Goal: Task Accomplishment & Management: Manage account settings

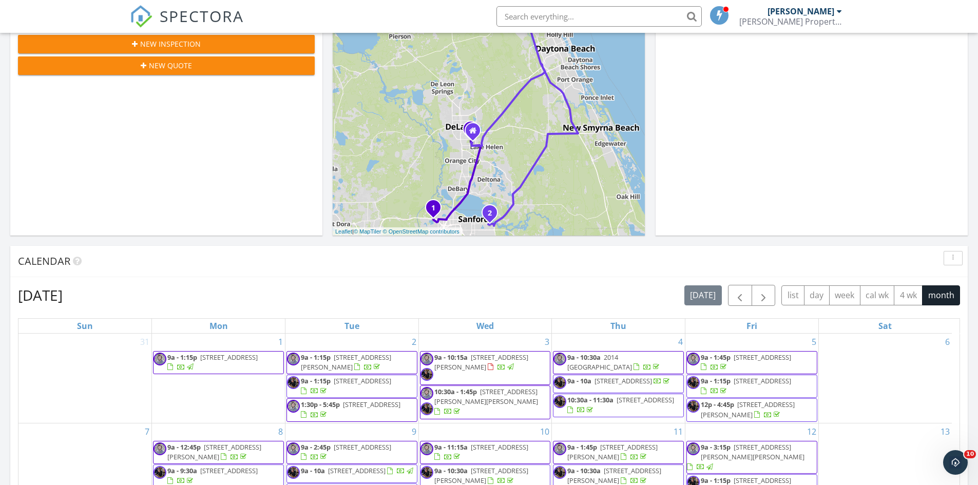
scroll to position [205, 0]
click at [201, 48] on div "New Inspection" at bounding box center [166, 44] width 280 height 11
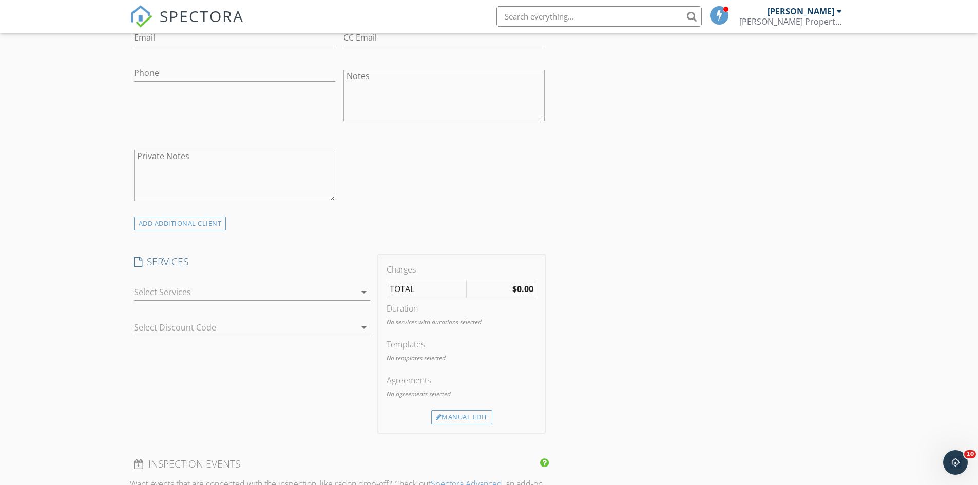
click at [182, 295] on div at bounding box center [245, 292] width 222 height 16
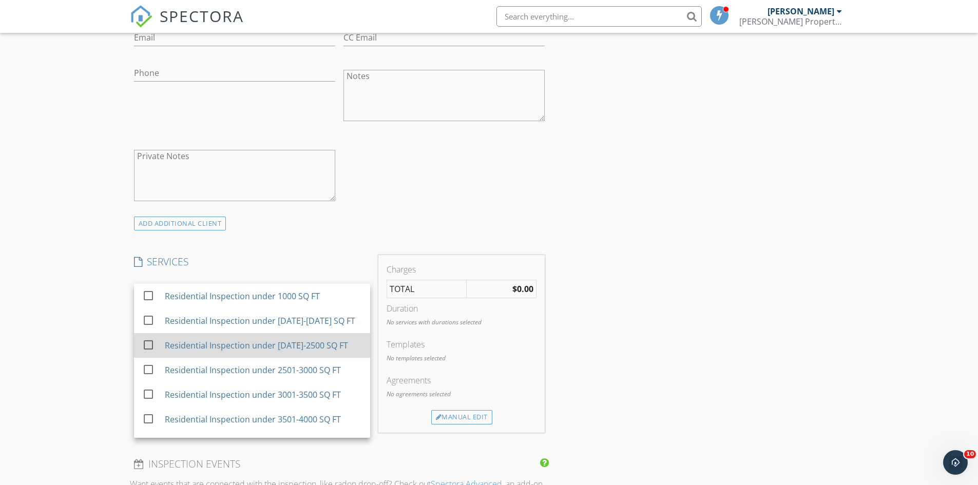
click at [239, 351] on div "Residential Inspection under 2001-2500 SQ FT" at bounding box center [255, 345] width 183 height 12
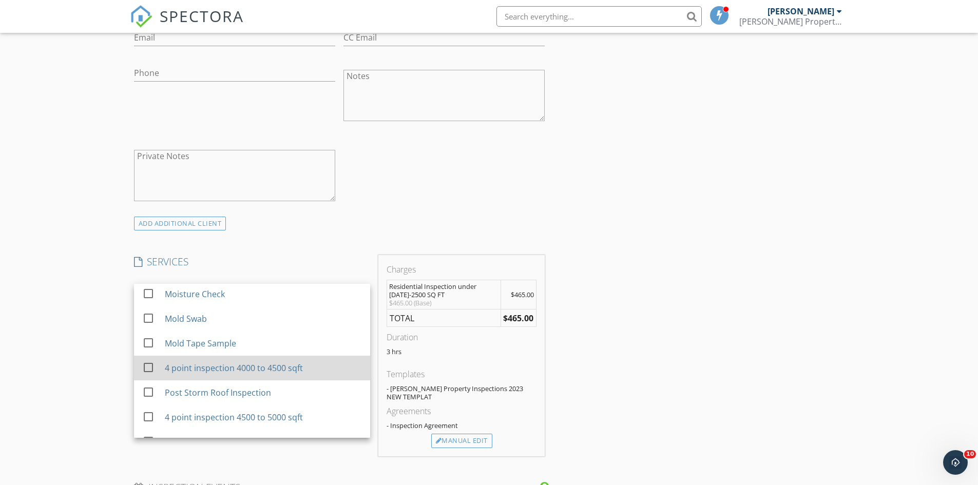
scroll to position [783, 0]
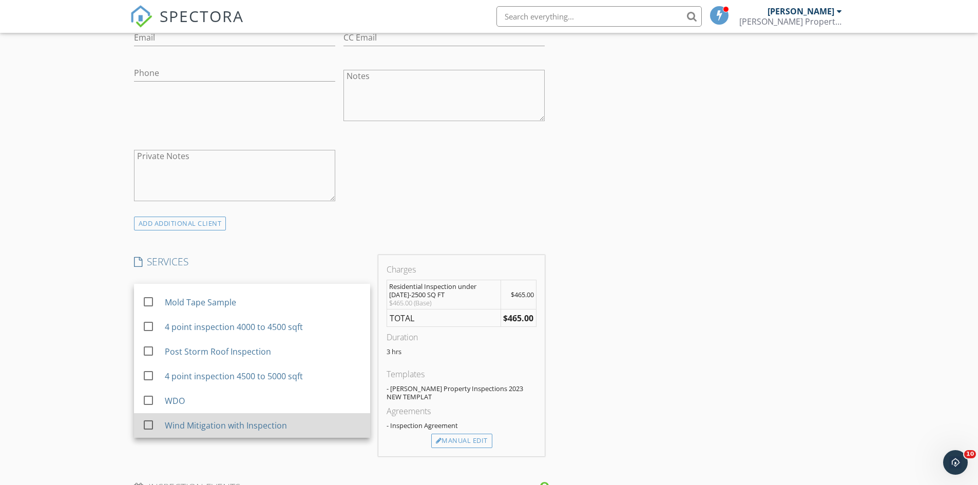
click at [212, 432] on div "Wind Mitigation with Inspection" at bounding box center [262, 425] width 197 height 21
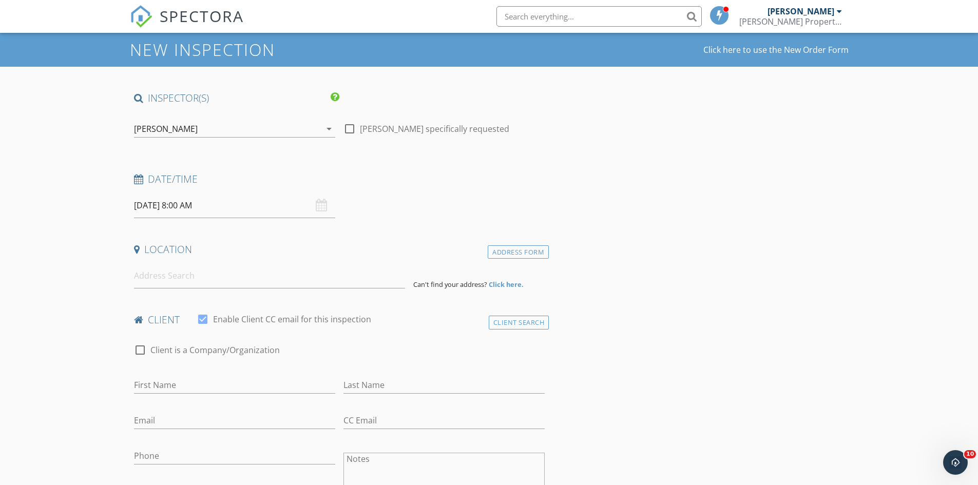
scroll to position [0, 0]
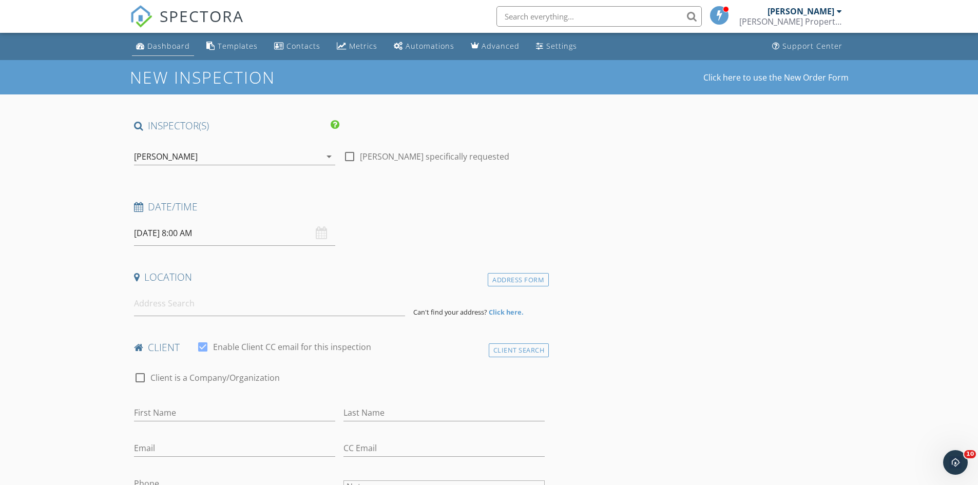
click at [173, 49] on div "Dashboard" at bounding box center [168, 46] width 43 height 10
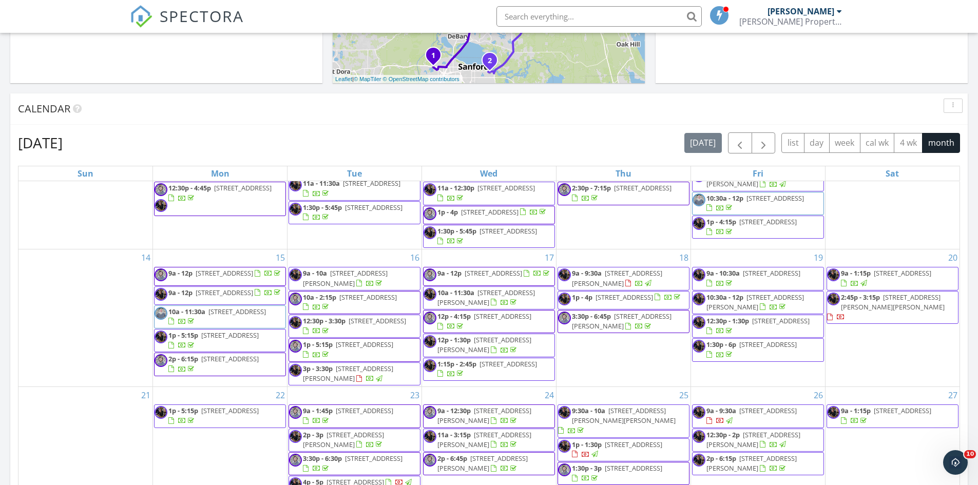
scroll to position [359, 0]
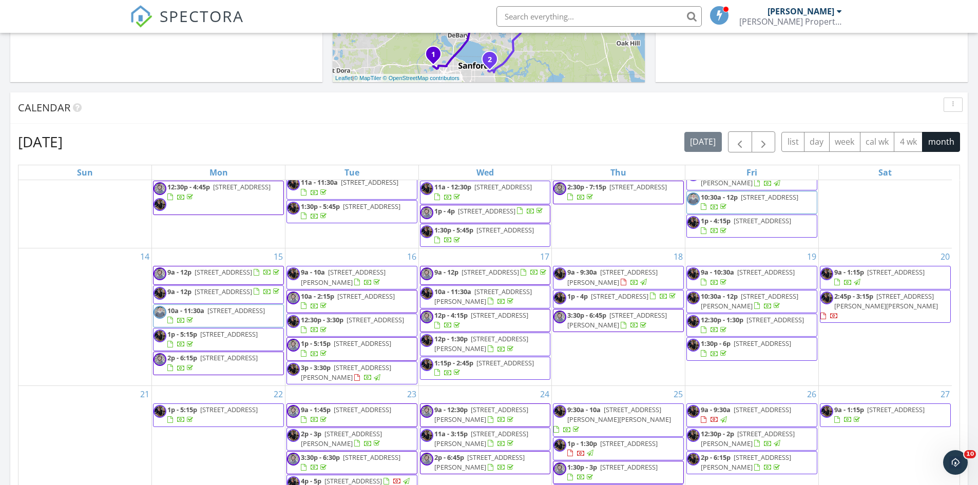
click at [864, 301] on span "2:45p - 3:15p" at bounding box center [853, 296] width 39 height 9
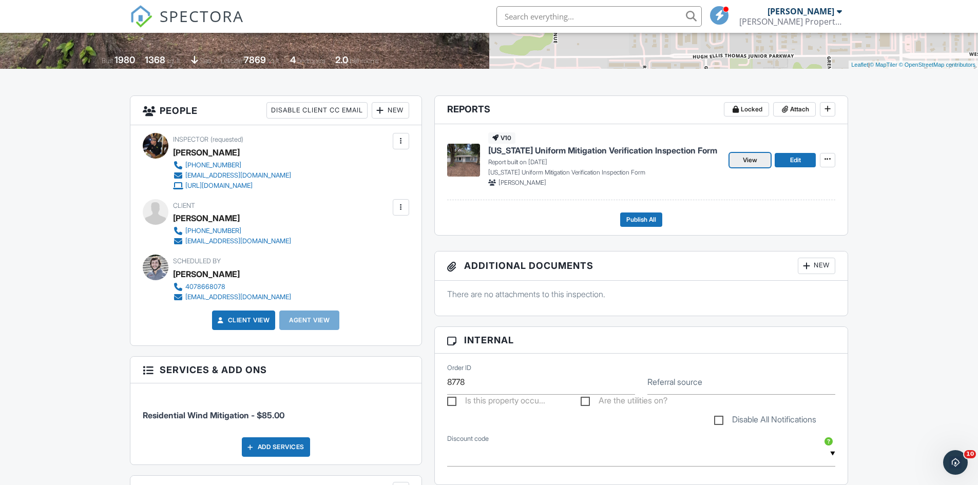
click at [738, 159] on link "View" at bounding box center [750, 160] width 41 height 14
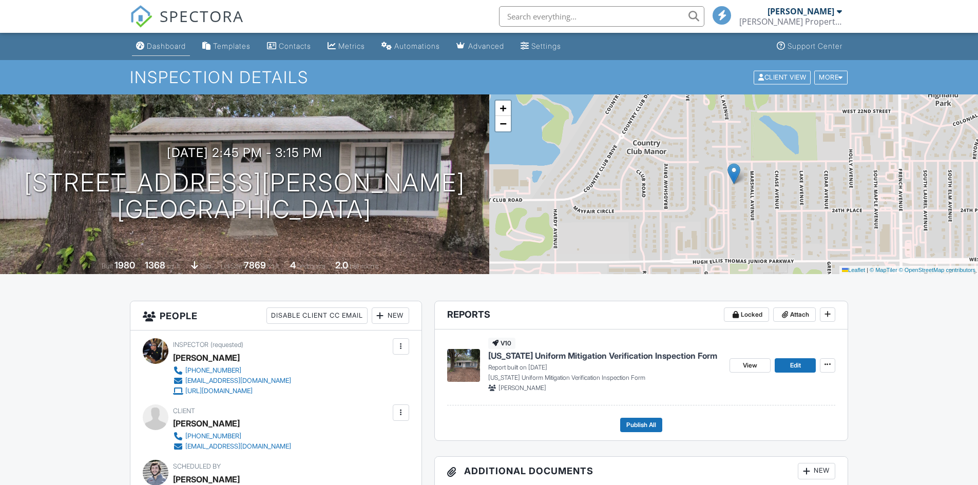
drag, startPoint x: 0, startPoint y: 0, endPoint x: 167, endPoint y: 43, distance: 172.9
click at [167, 43] on div "Dashboard" at bounding box center [166, 46] width 39 height 9
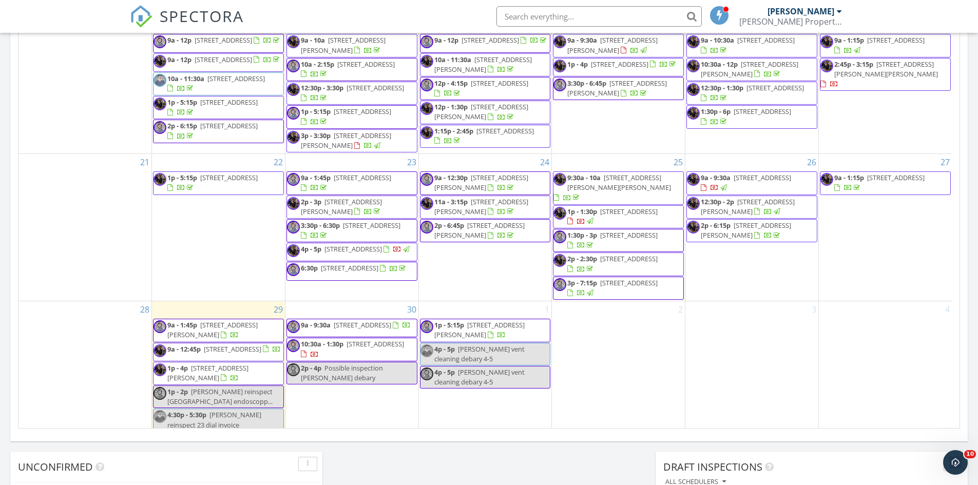
scroll to position [245, 0]
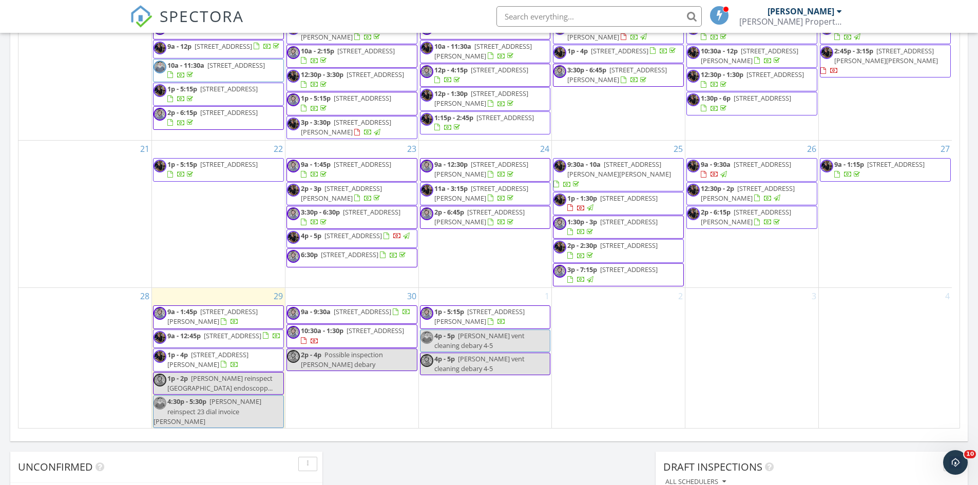
click at [788, 218] on span "2732 Brandon Cir, Apopka 32703" at bounding box center [746, 216] width 90 height 19
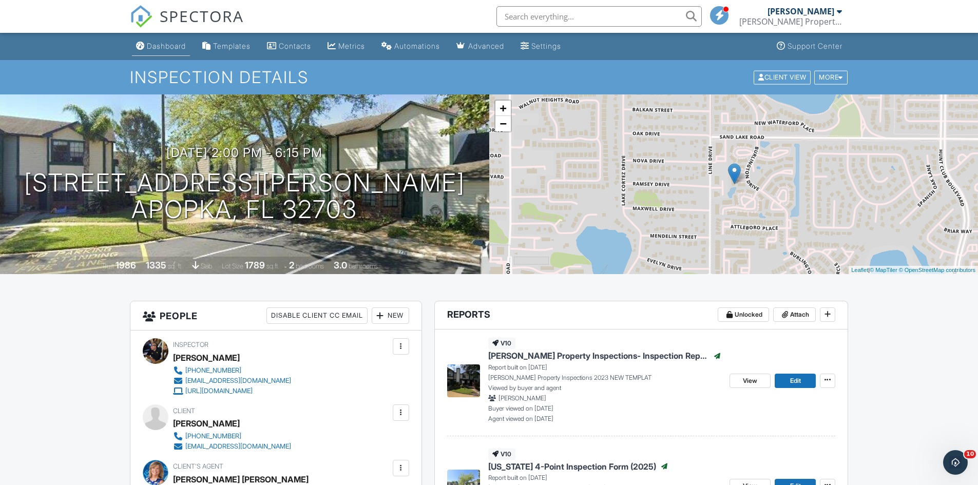
click at [163, 49] on div "Dashboard" at bounding box center [166, 46] width 39 height 9
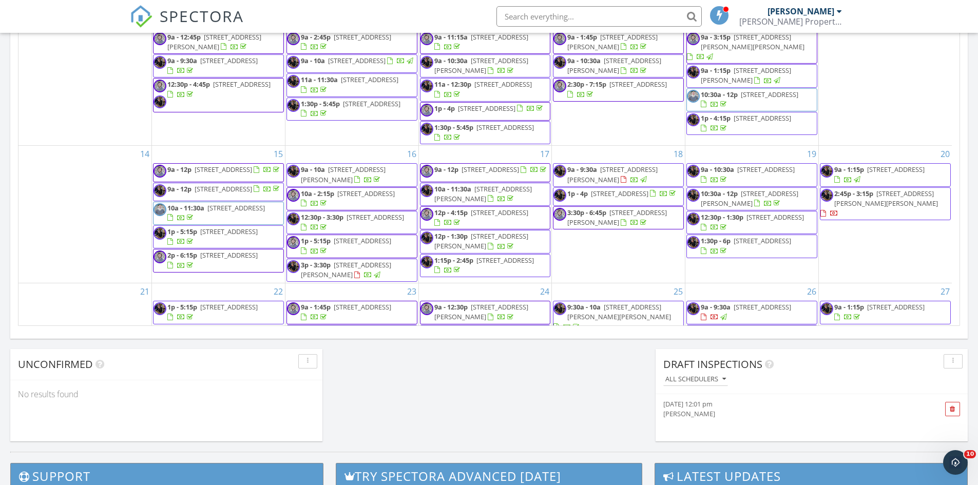
scroll to position [565, 0]
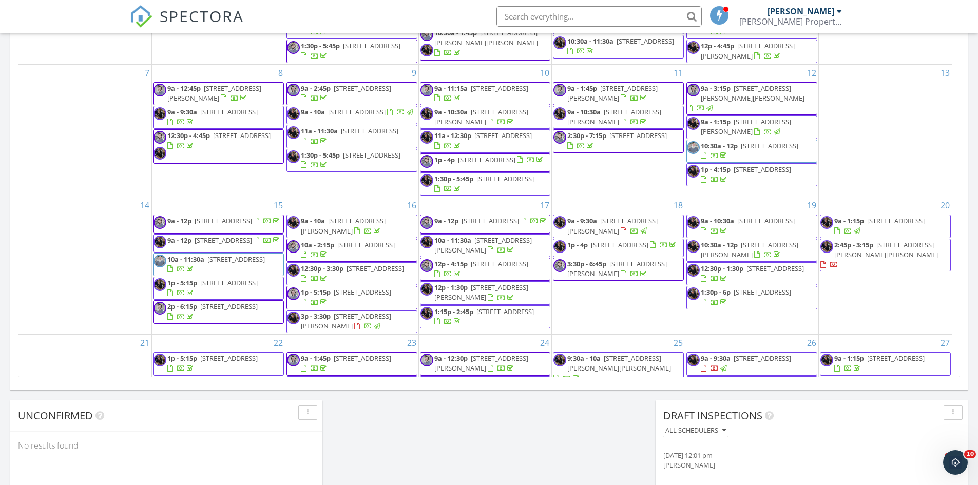
click at [175, 311] on span "2p - 6:15p" at bounding box center [182, 306] width 30 height 9
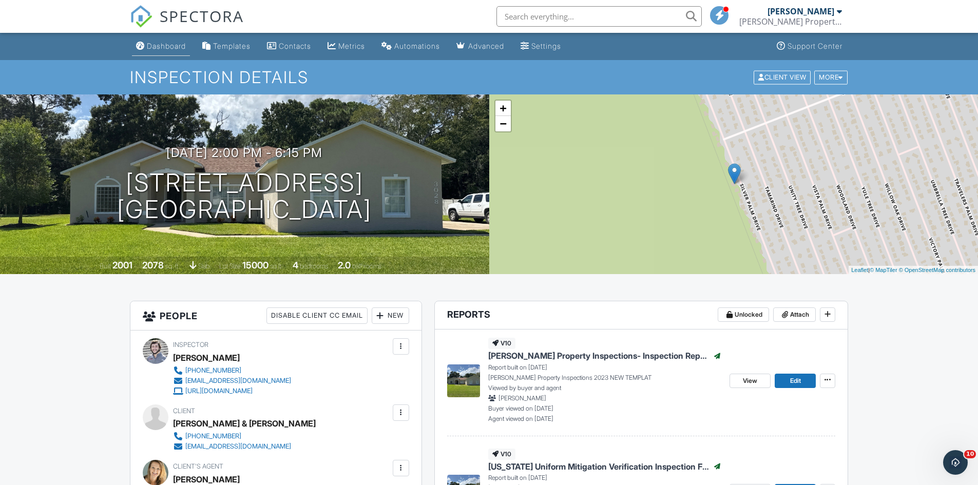
click at [151, 42] on div "Dashboard" at bounding box center [166, 46] width 39 height 9
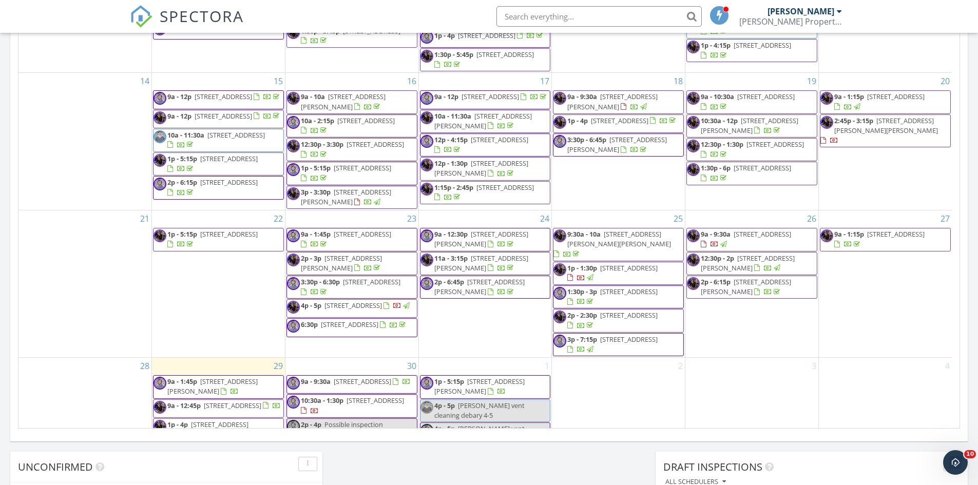
scroll to position [194, 0]
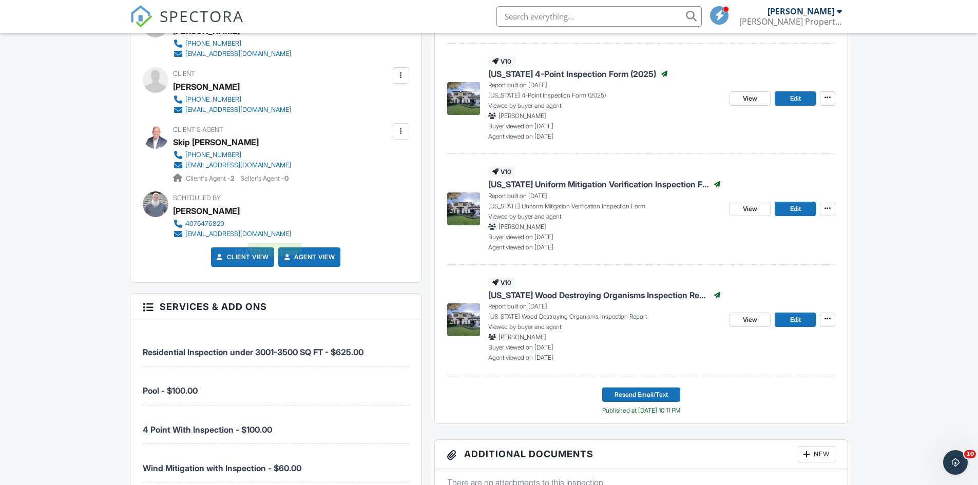
scroll to position [411, 0]
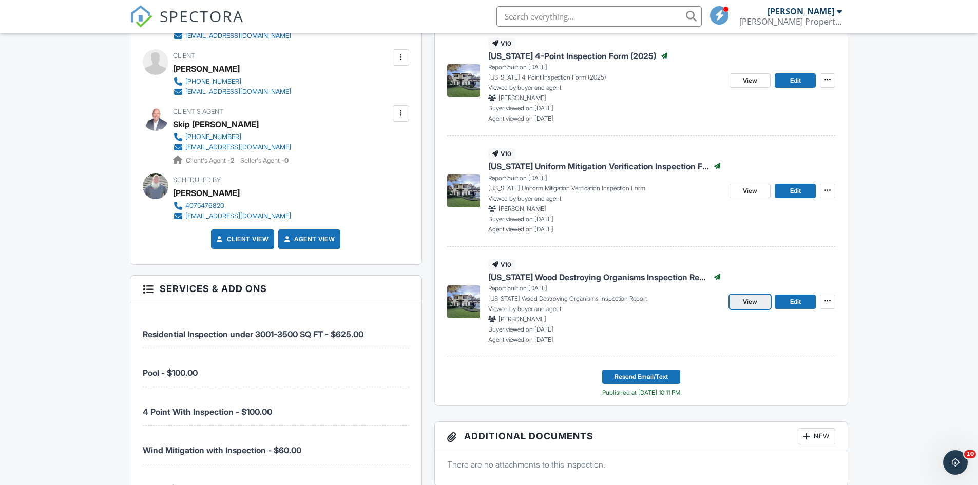
click at [760, 303] on link "View" at bounding box center [750, 302] width 41 height 14
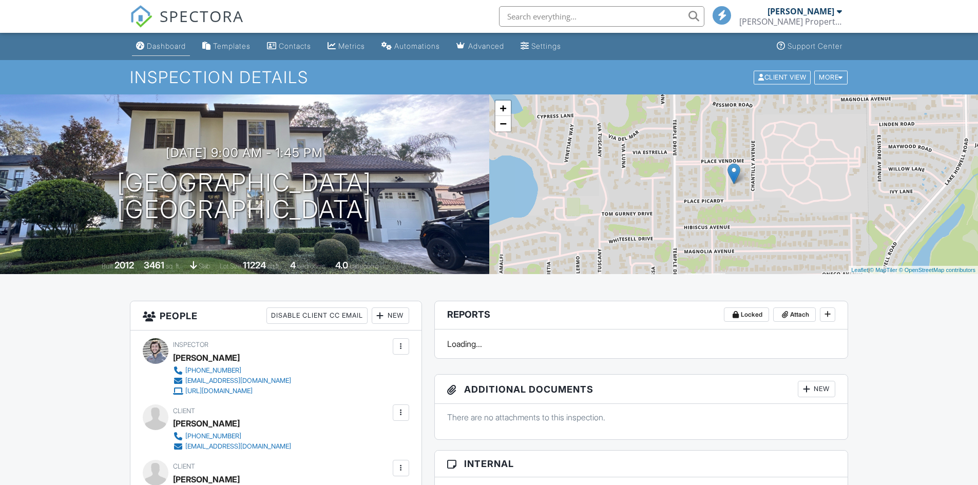
click at [163, 50] on div "Dashboard" at bounding box center [166, 46] width 39 height 9
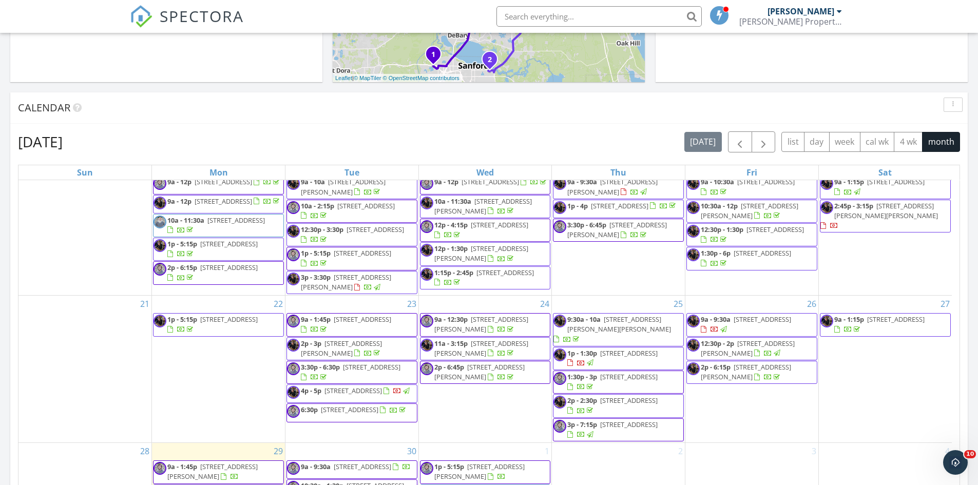
scroll to position [245, 0]
click at [396, 420] on span "6:30p 804 S Sweetwater Blvd, Longwood 32779" at bounding box center [347, 411] width 121 height 15
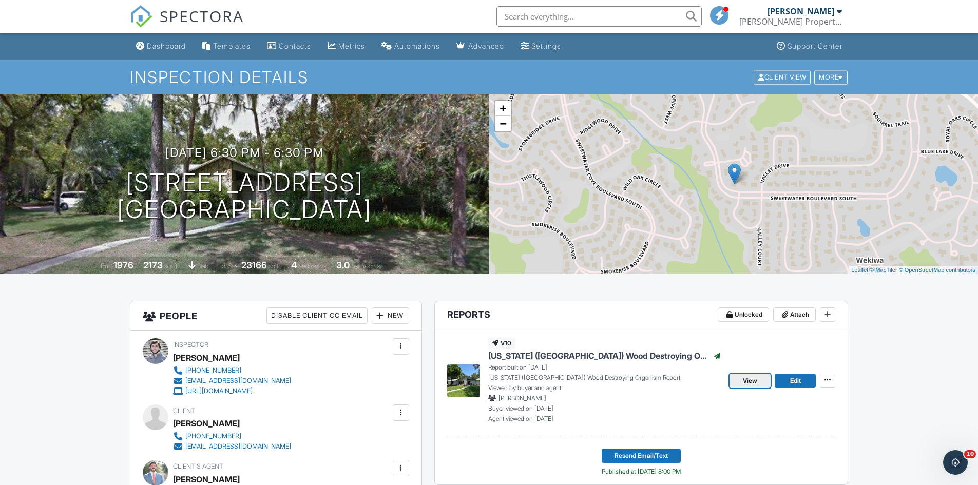
click at [748, 382] on span "View" at bounding box center [750, 381] width 14 height 10
drag, startPoint x: 0, startPoint y: 0, endPoint x: 160, endPoint y: 44, distance: 166.2
click at [160, 44] on div "Dashboard" at bounding box center [166, 46] width 39 height 9
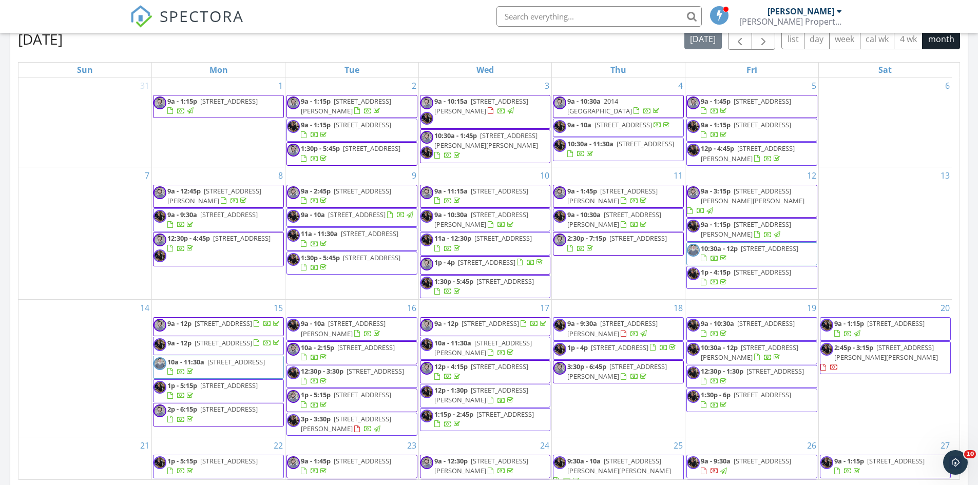
scroll to position [205, 0]
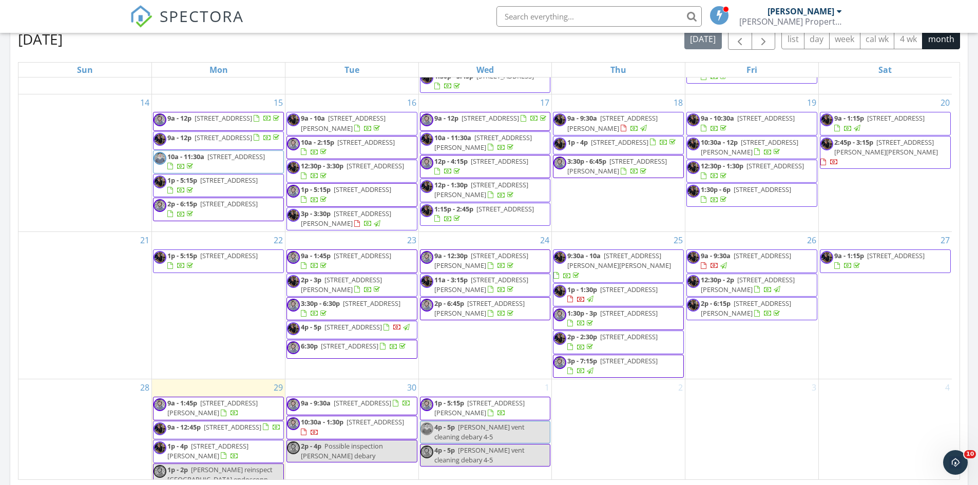
click at [448, 314] on span "3409 Burrowing Owl Dr, Mims 32754" at bounding box center [479, 308] width 90 height 19
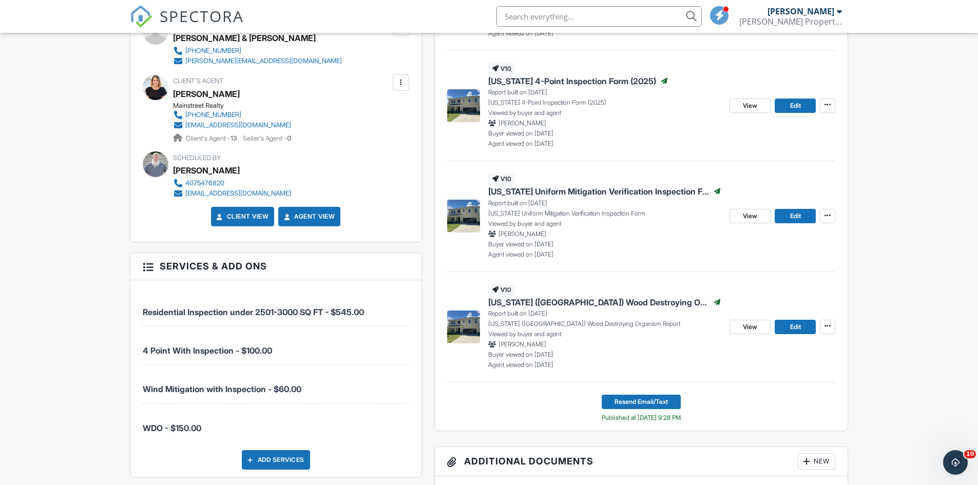
scroll to position [462, 0]
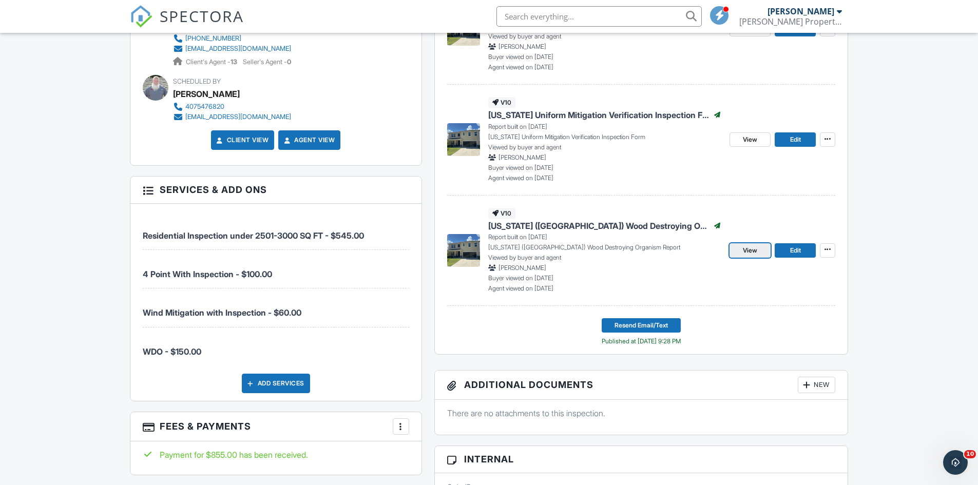
click at [751, 253] on span "View" at bounding box center [750, 250] width 14 height 10
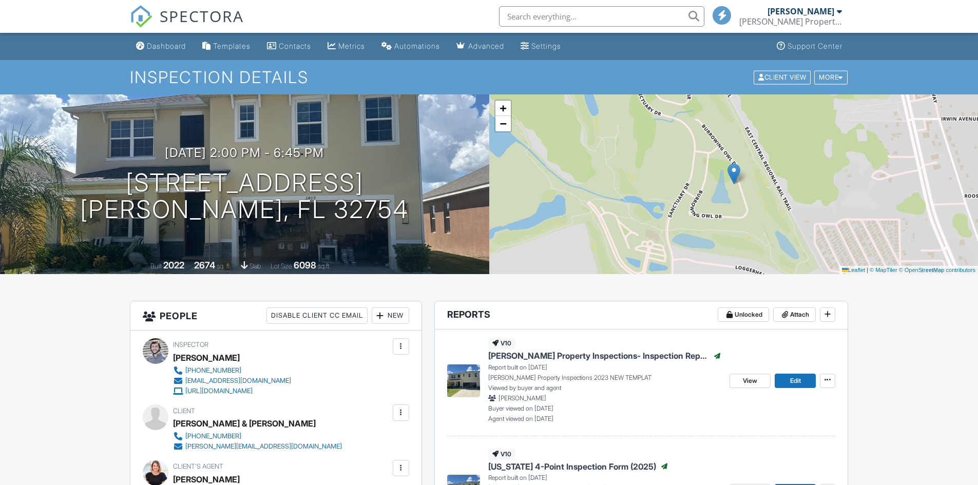
click at [160, 45] on div "Dashboard" at bounding box center [166, 46] width 39 height 9
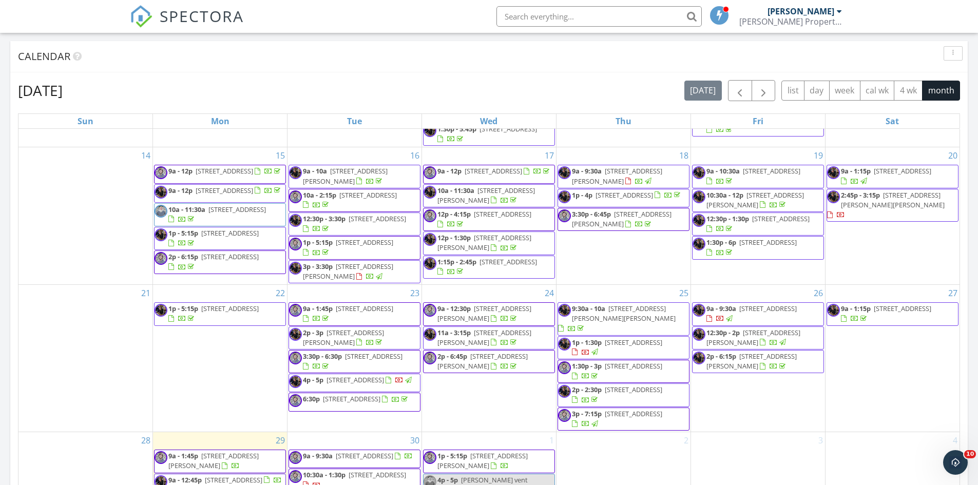
scroll to position [205, 0]
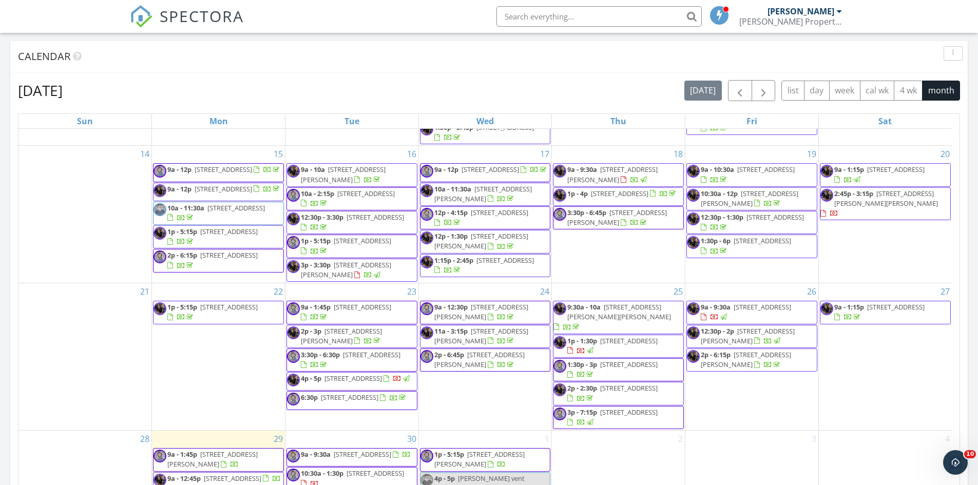
click at [568, 360] on span "1:30p - 3p" at bounding box center [582, 364] width 30 height 9
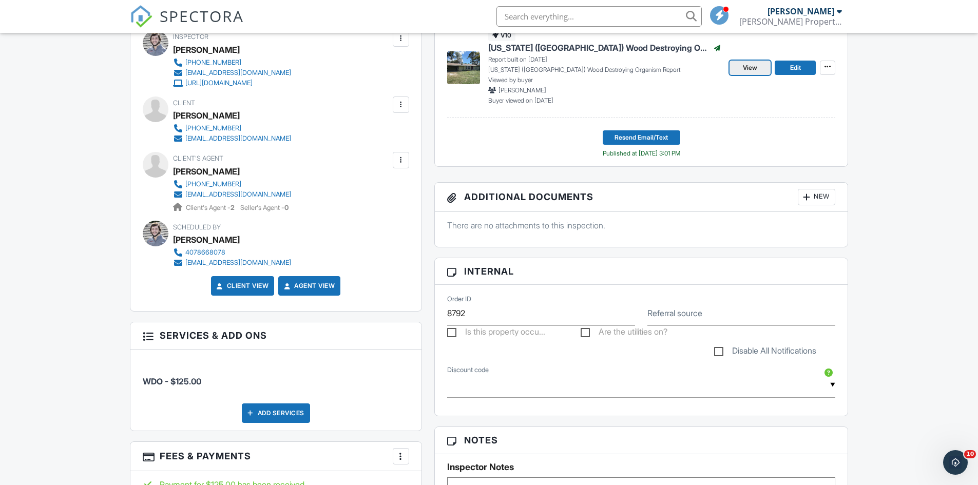
click at [752, 70] on span "View" at bounding box center [750, 68] width 14 height 10
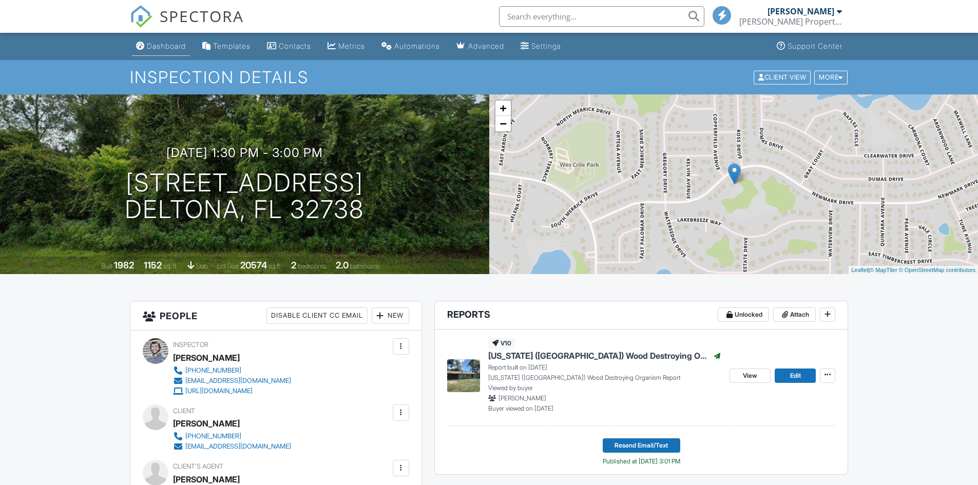
click at [162, 42] on div "Dashboard" at bounding box center [166, 46] width 39 height 9
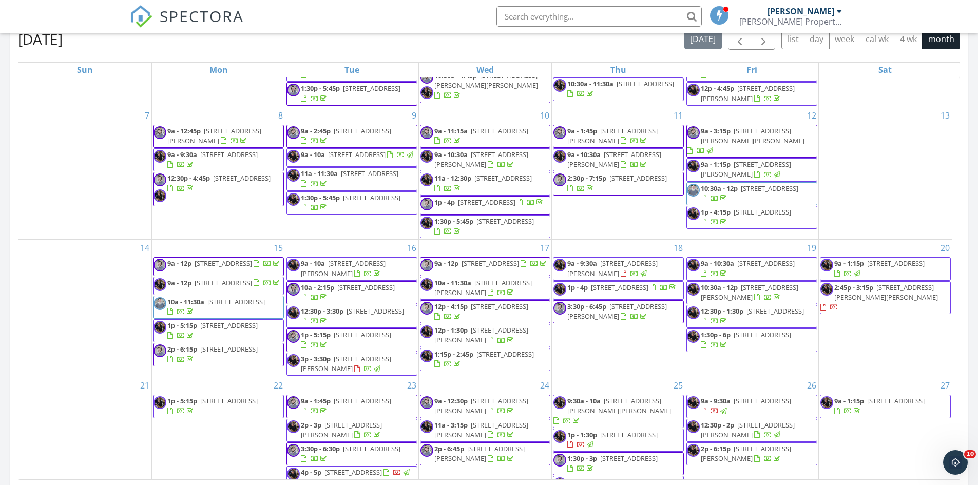
scroll to position [154, 0]
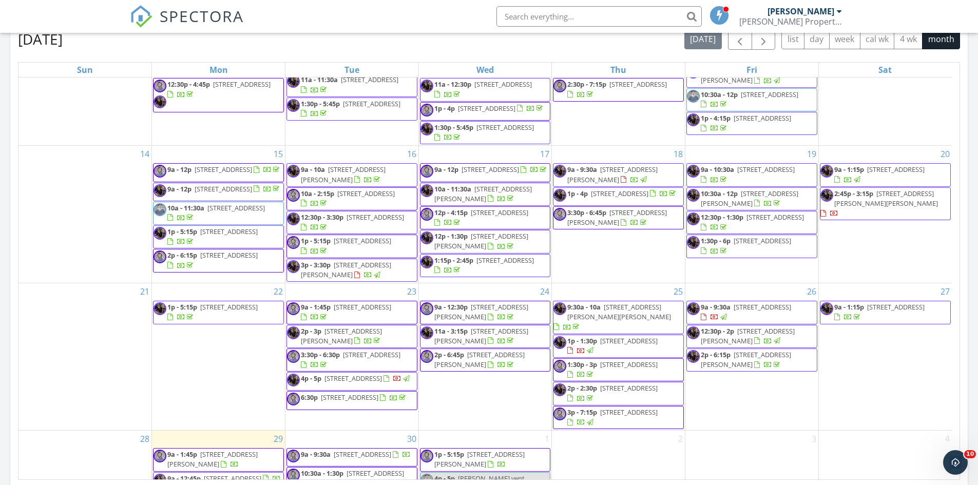
click at [662, 414] on span "3p - 7:15p 353 Plantation Club Dr, Debary 32713" at bounding box center [619, 418] width 130 height 20
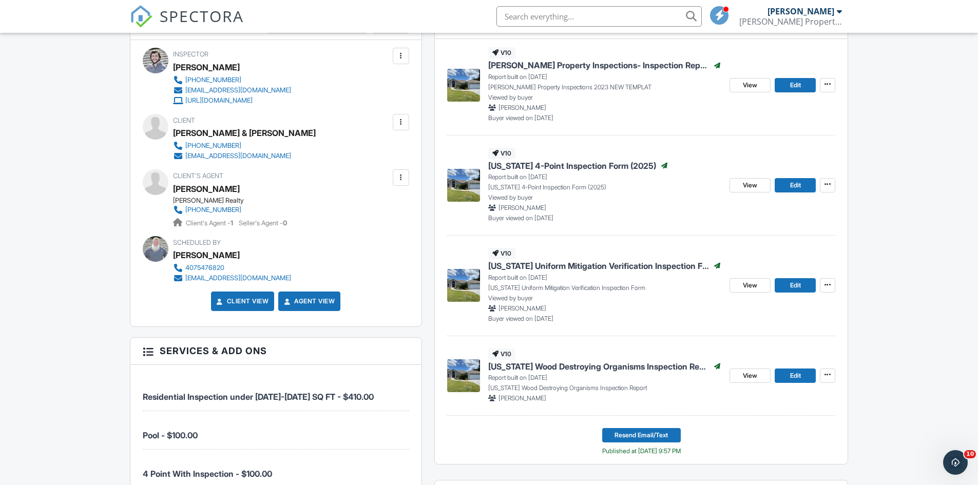
scroll to position [308, 0]
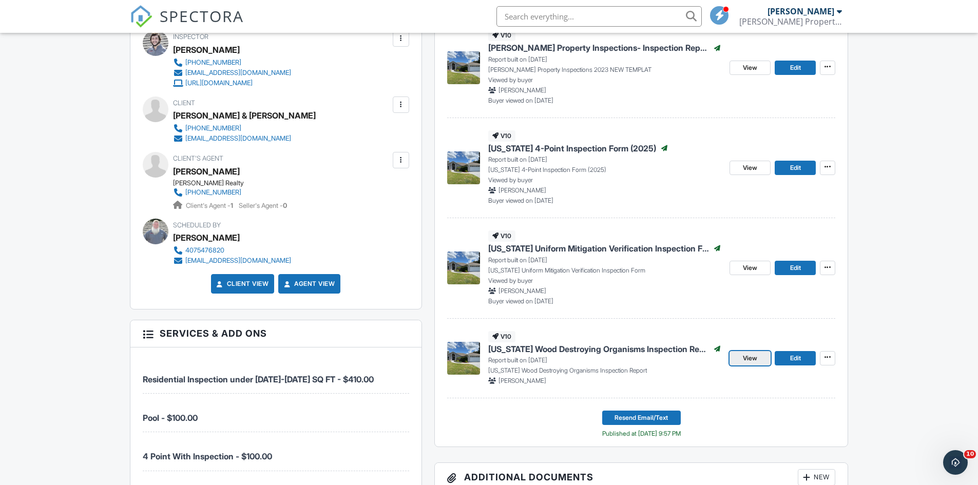
click at [746, 360] on span "View" at bounding box center [750, 358] width 14 height 10
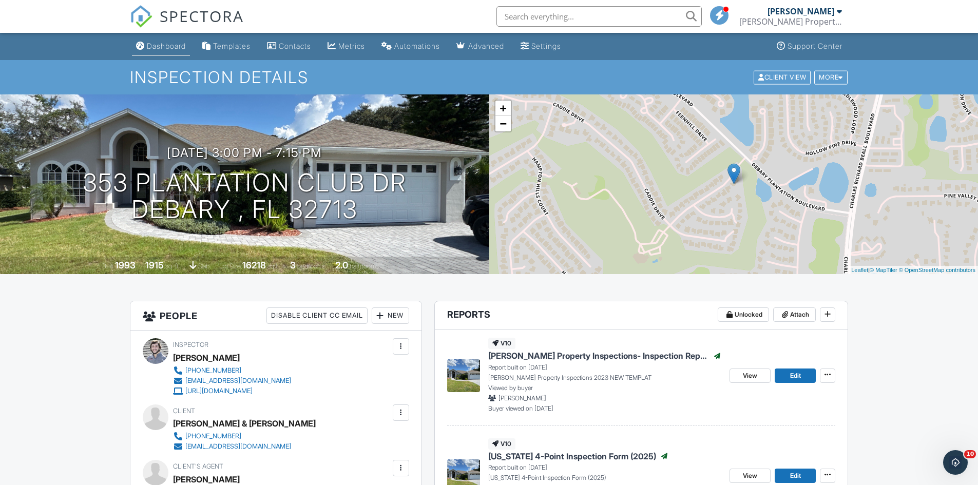
click at [173, 44] on div "Dashboard" at bounding box center [166, 46] width 39 height 9
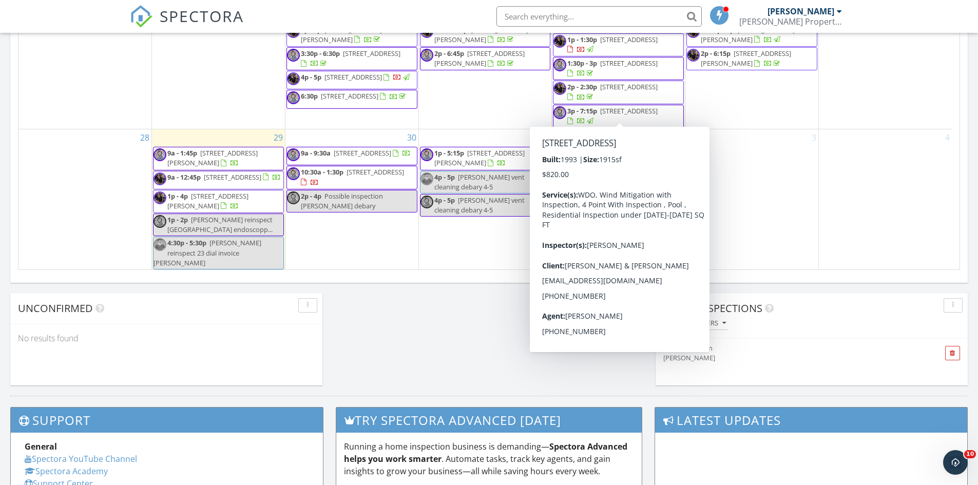
scroll to position [616, 0]
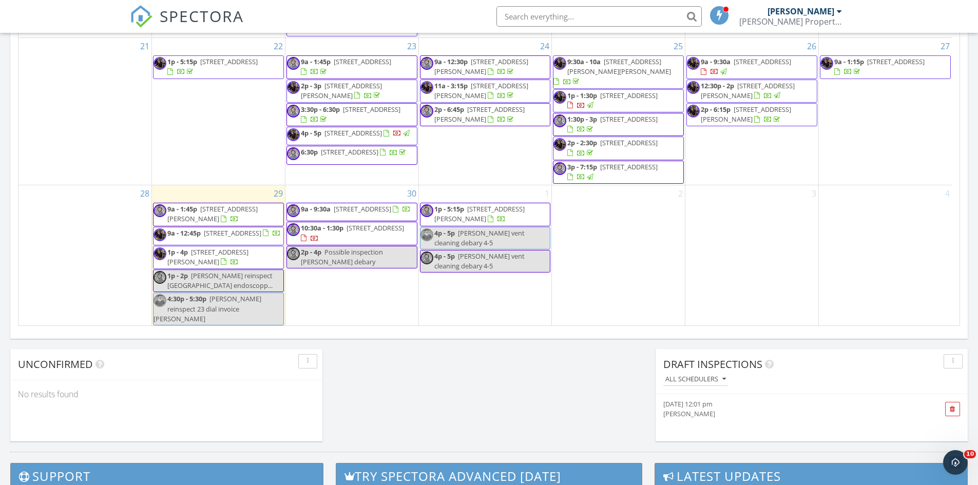
click at [184, 216] on span "[STREET_ADDRESS][PERSON_NAME]" at bounding box center [212, 213] width 90 height 19
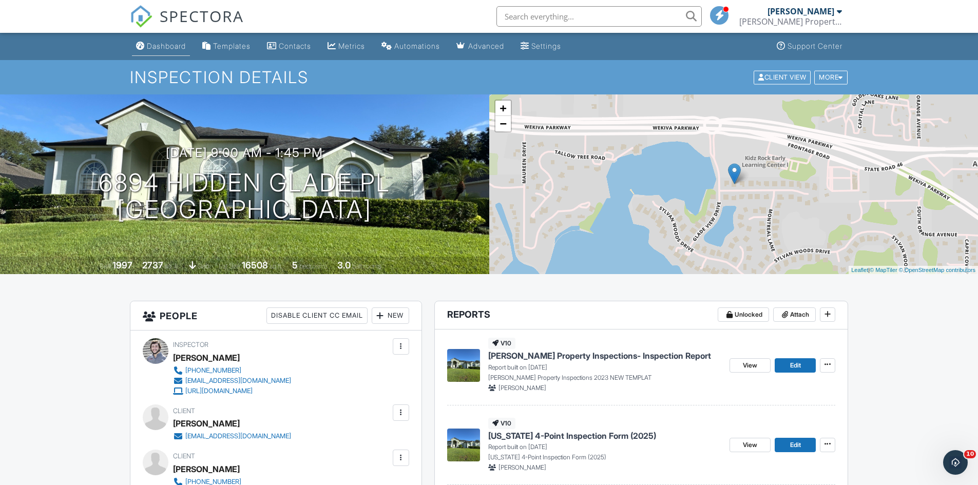
click at [173, 39] on link "Dashboard" at bounding box center [161, 46] width 58 height 19
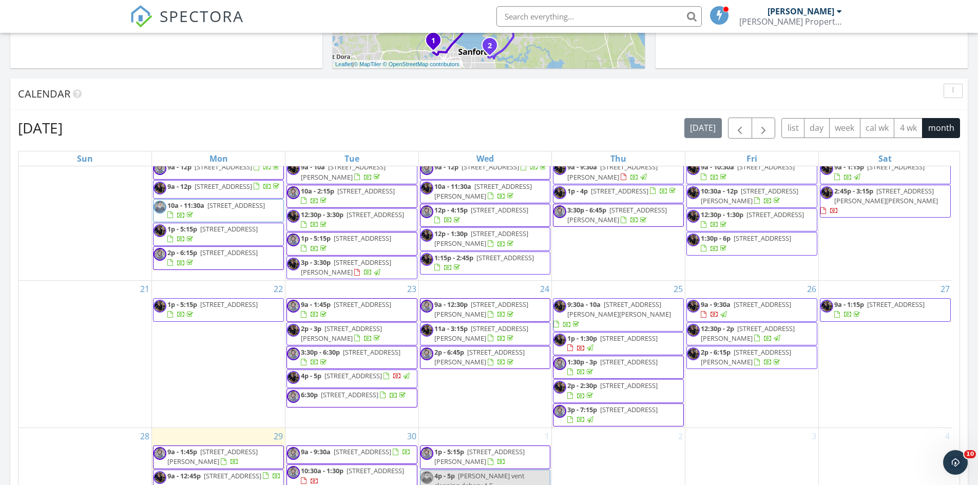
scroll to position [359, 0]
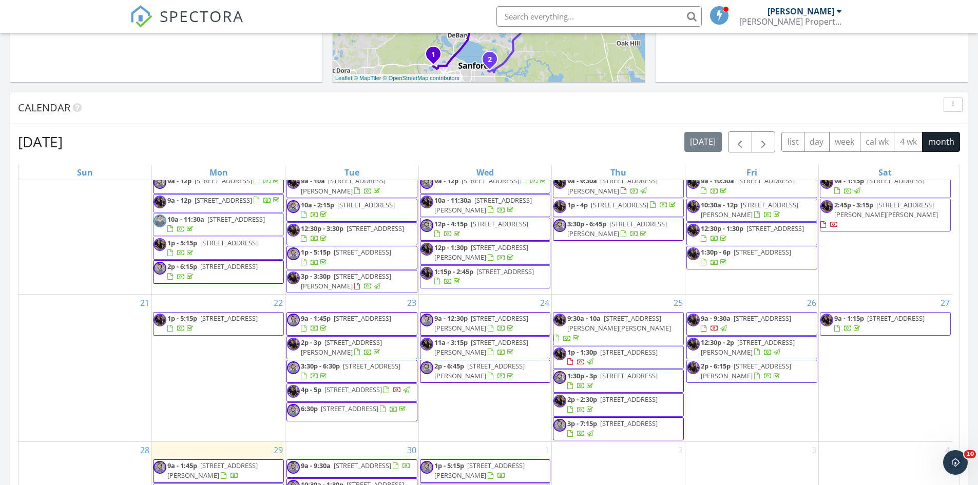
click at [334, 323] on span "2030 Versailles Ave, Winter Park 32789" at bounding box center [363, 318] width 58 height 9
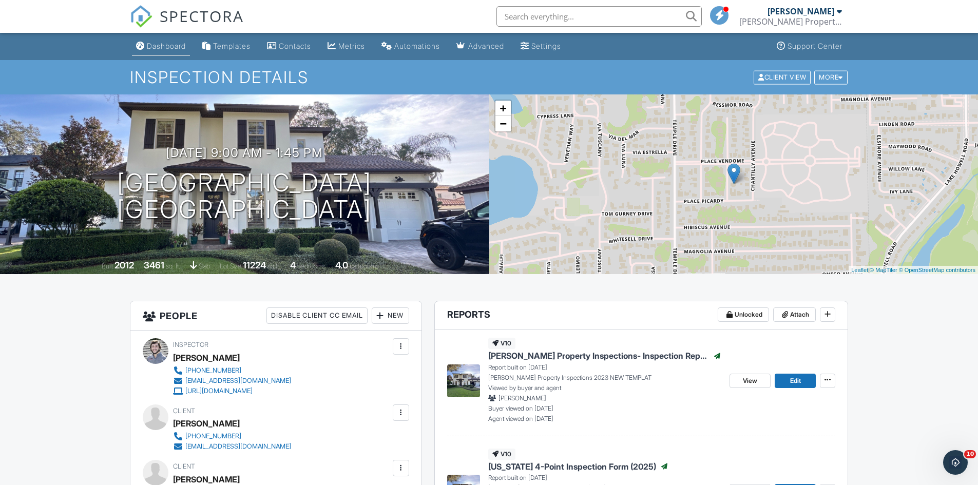
click at [153, 49] on div "Dashboard" at bounding box center [166, 46] width 39 height 9
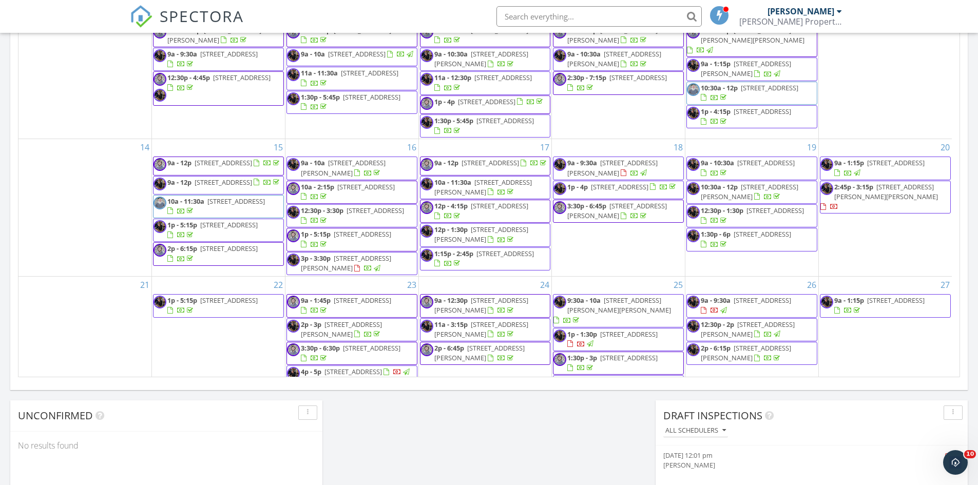
scroll to position [205, 0]
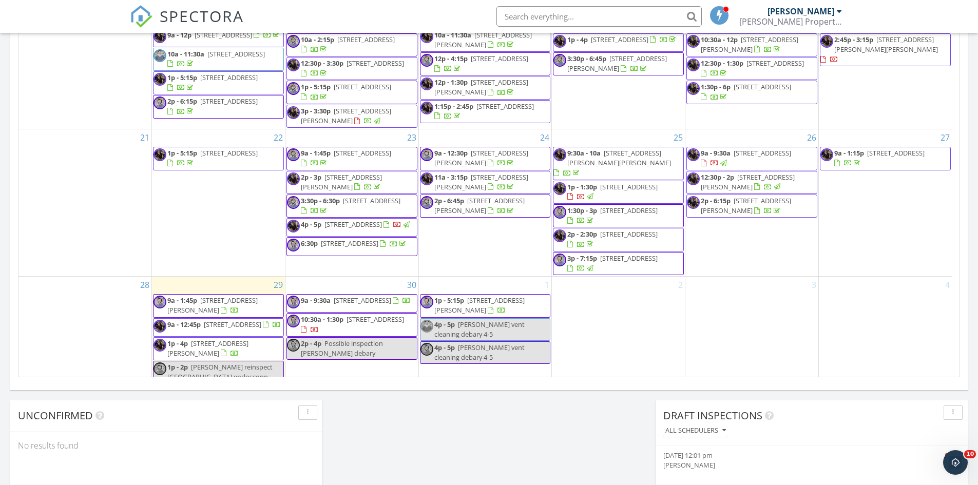
click at [529, 214] on span "2p - 6:45p 3409 Burrowing Owl Dr, Mims 32754" at bounding box center [486, 206] width 130 height 20
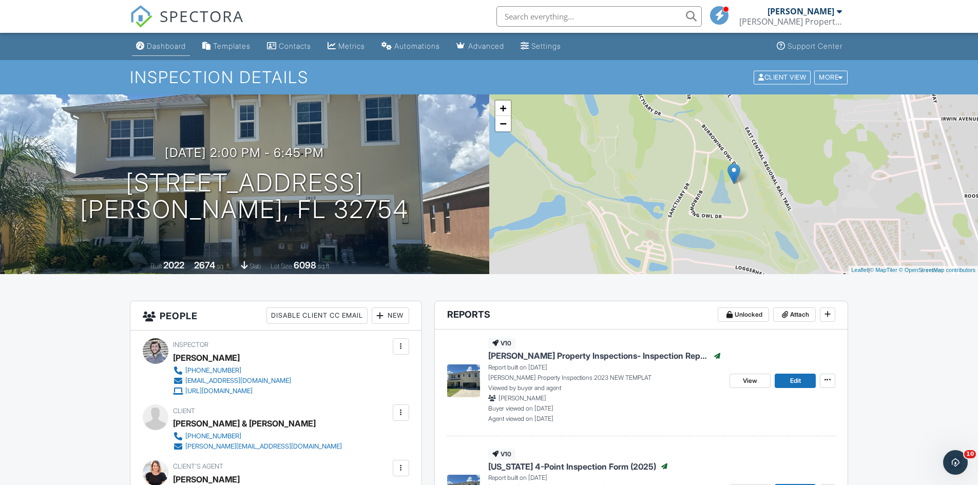
click at [170, 43] on div "Dashboard" at bounding box center [166, 46] width 39 height 9
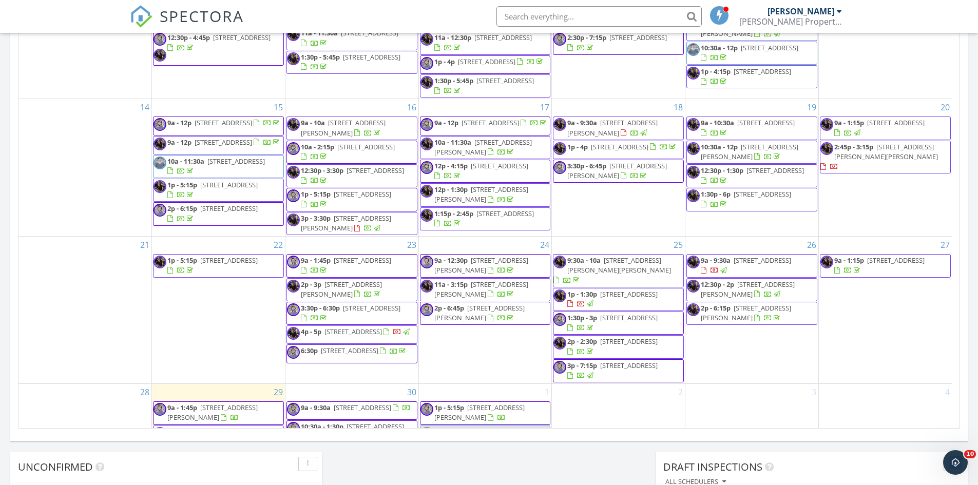
scroll to position [205, 0]
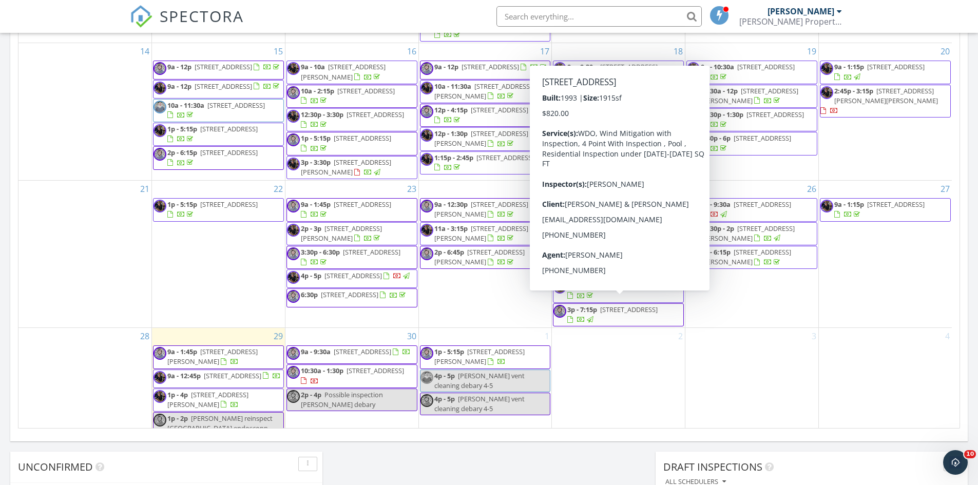
click at [660, 314] on span "3p - 7:15p 353 Plantation Club Dr, Debary 32713" at bounding box center [619, 315] width 130 height 20
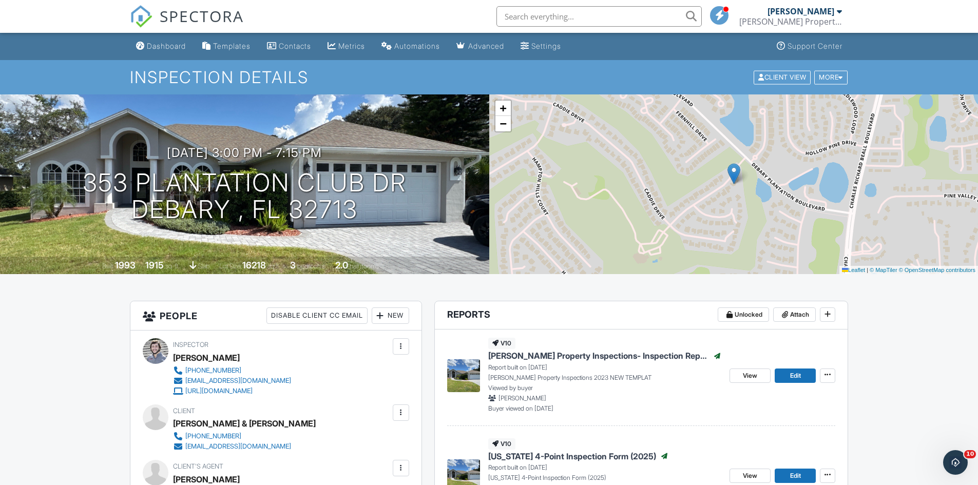
click at [157, 43] on div "Dashboard" at bounding box center [166, 46] width 39 height 9
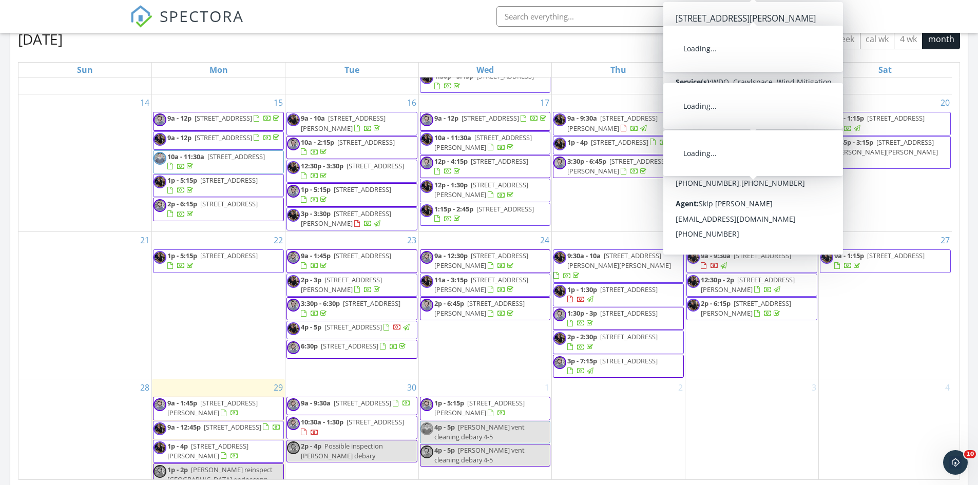
scroll to position [245, 0]
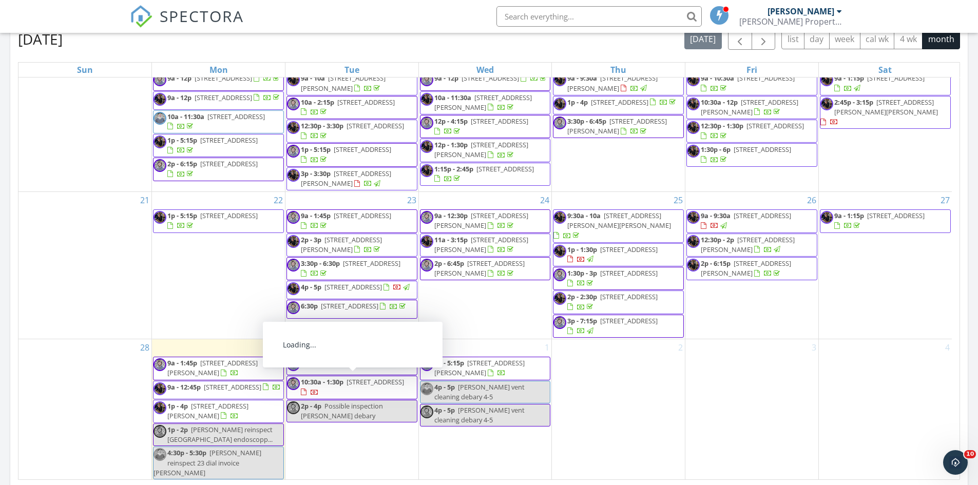
click at [221, 420] on span "1501 Hopedale Pl, Sanford 32771" at bounding box center [207, 411] width 81 height 19
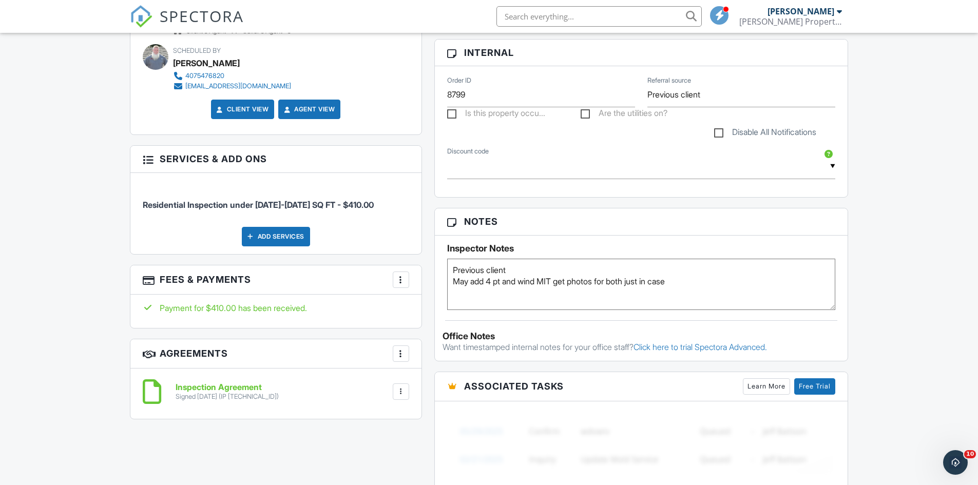
click at [512, 270] on textarea "Previous client May add 4 pt and wind MIT get photos for both just in case" at bounding box center [641, 284] width 389 height 51
click at [450, 271] on textarea "Previous client May add 4 pt and wind MIT get photos for both just in case" at bounding box center [641, 284] width 389 height 51
type textarea "Gate Code 4484 Previous client May add 4 pt and wind MIT get photos for both ju…"
click at [939, 175] on div "Dashboard Templates Contacts Metrics Automations Advanced Settings Support Cent…" at bounding box center [489, 248] width 978 height 1416
click at [930, 106] on div "Dashboard Templates Contacts Metrics Automations Advanced Settings Support Cent…" at bounding box center [489, 248] width 978 height 1416
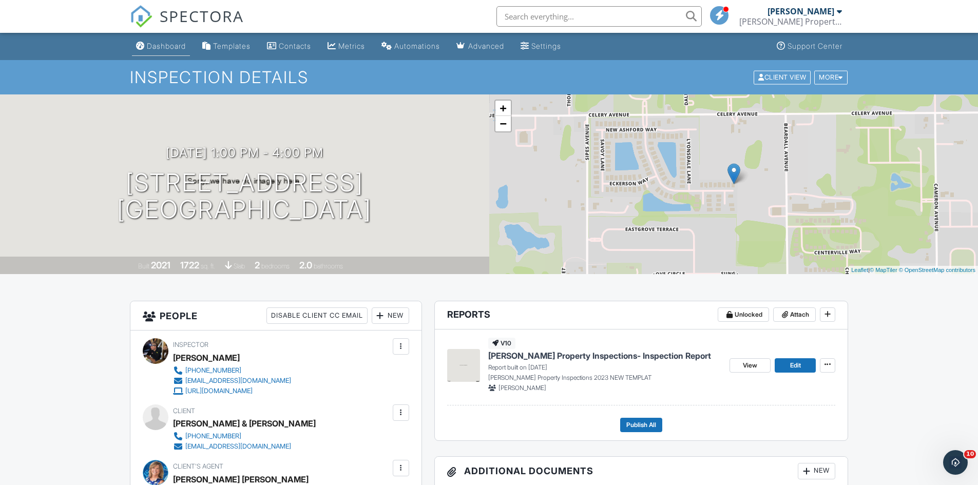
click at [170, 50] on div "Dashboard" at bounding box center [166, 46] width 39 height 9
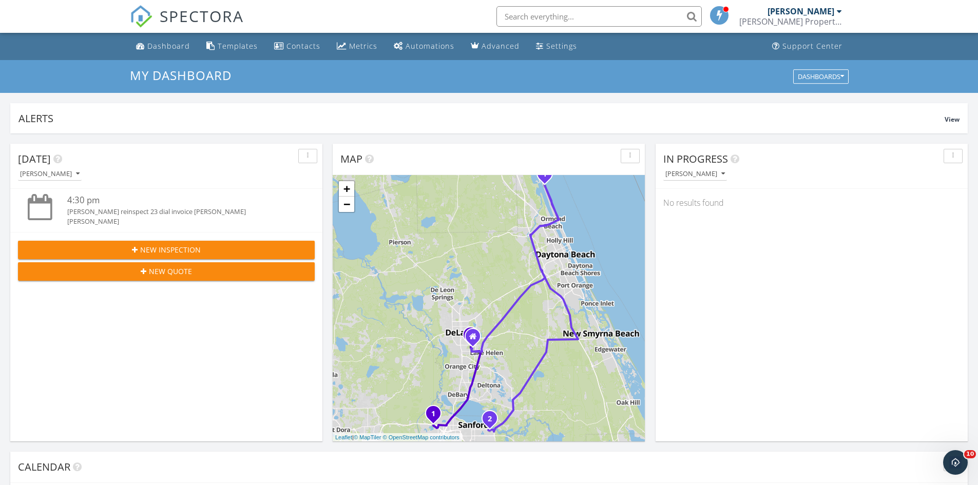
click at [524, 22] on input "text" at bounding box center [599, 16] width 205 height 21
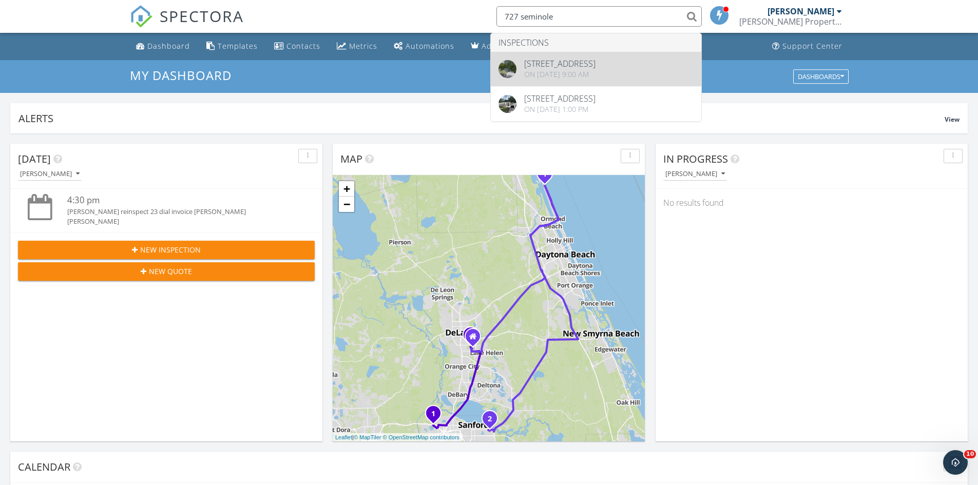
type input "727 seminole"
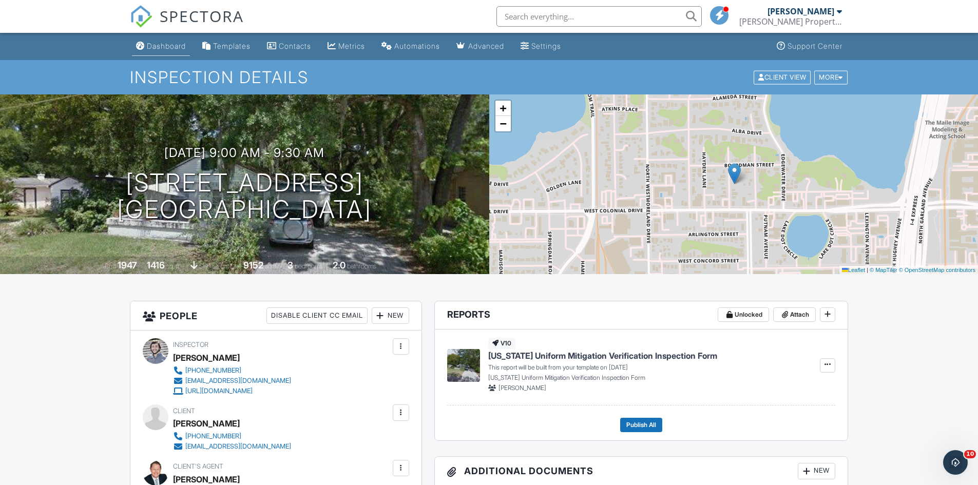
click at [176, 53] on link "Dashboard" at bounding box center [161, 46] width 58 height 19
